Goal: Information Seeking & Learning: Learn about a topic

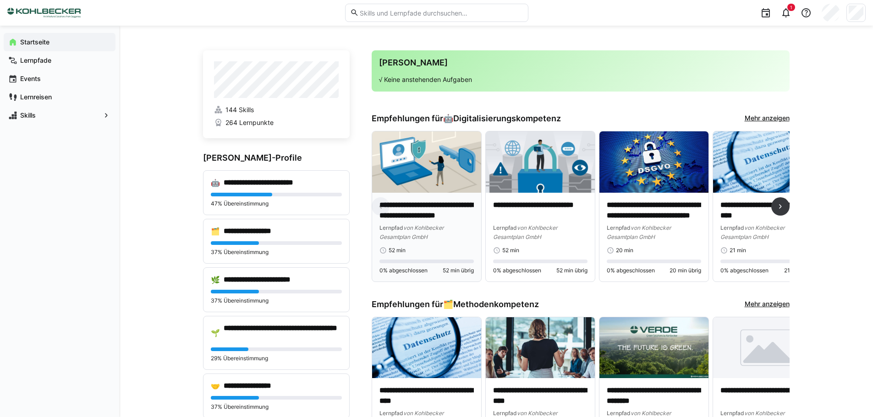
click at [417, 155] on img at bounding box center [426, 162] width 109 height 61
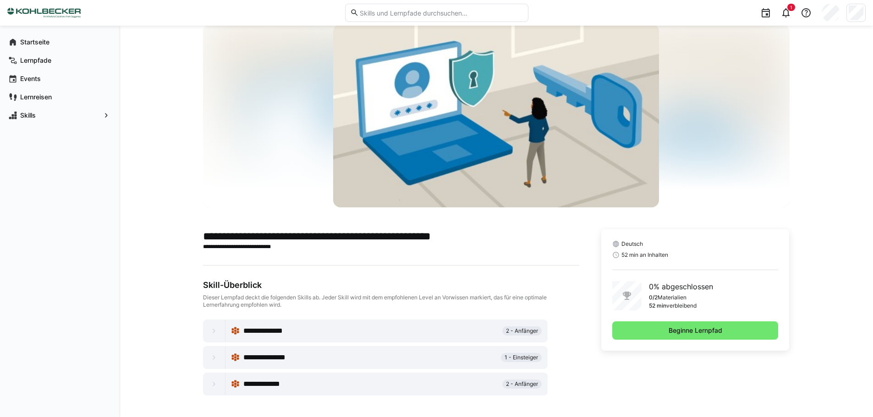
scroll to position [24, 0]
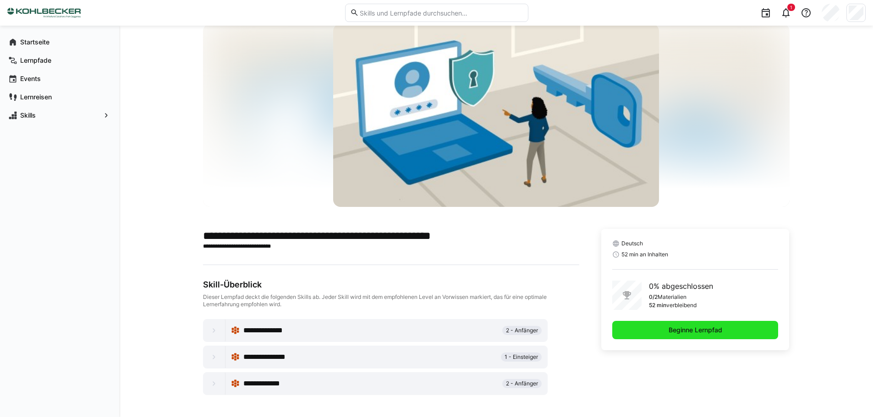
click at [723, 328] on span "Beginne Lernpfad" at bounding box center [695, 330] width 56 height 9
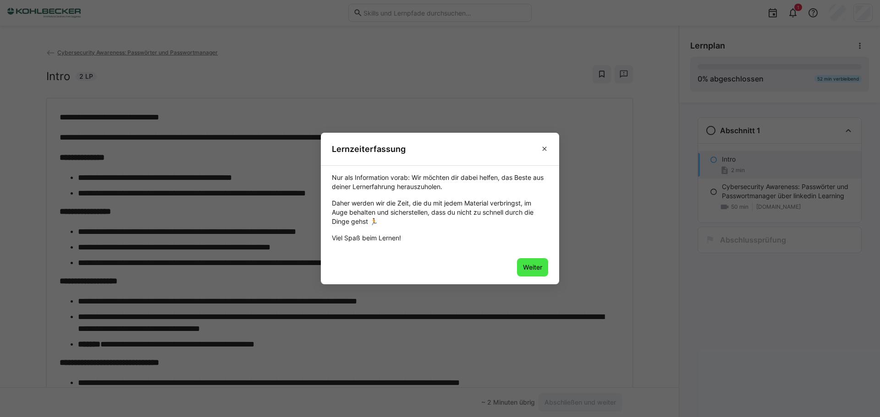
click at [533, 270] on span "Weiter" at bounding box center [532, 267] width 22 height 9
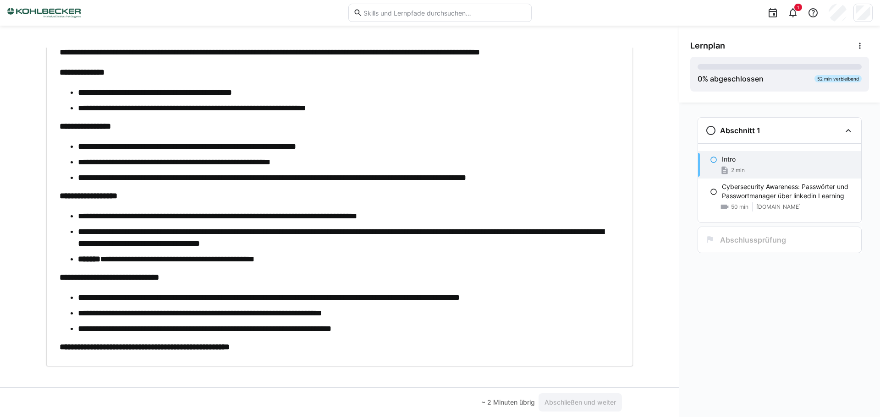
scroll to position [93, 0]
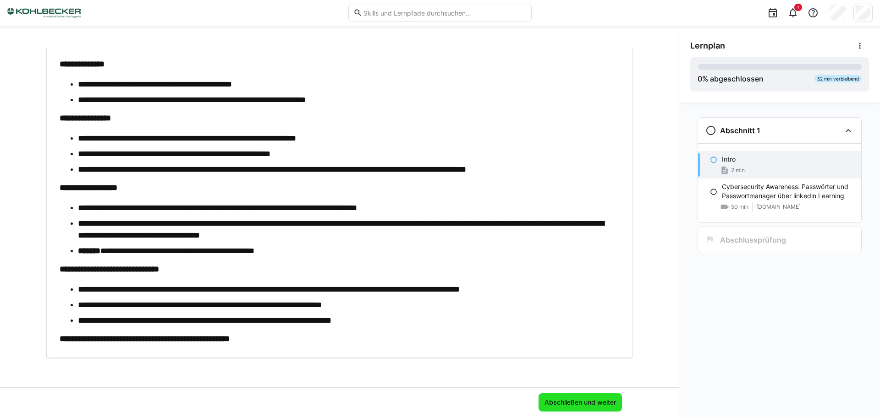
click at [557, 398] on span "Abschließen und weiter" at bounding box center [579, 403] width 83 height 18
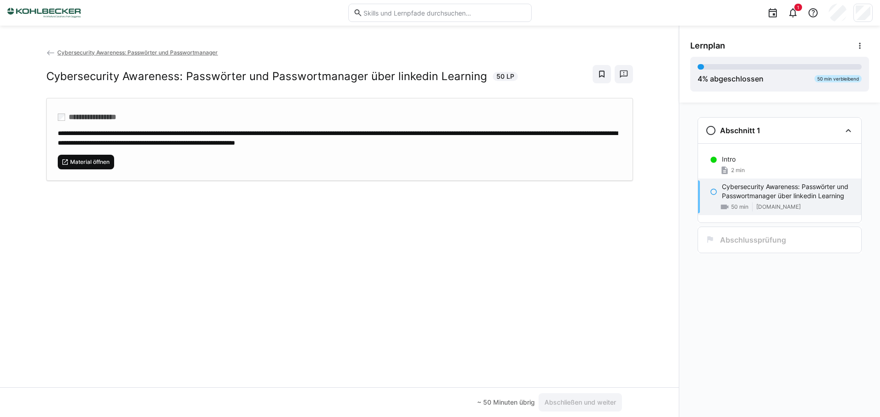
click at [86, 159] on span "Material öffnen" at bounding box center [89, 162] width 41 height 7
